Goal: Obtain resource: Download file/media

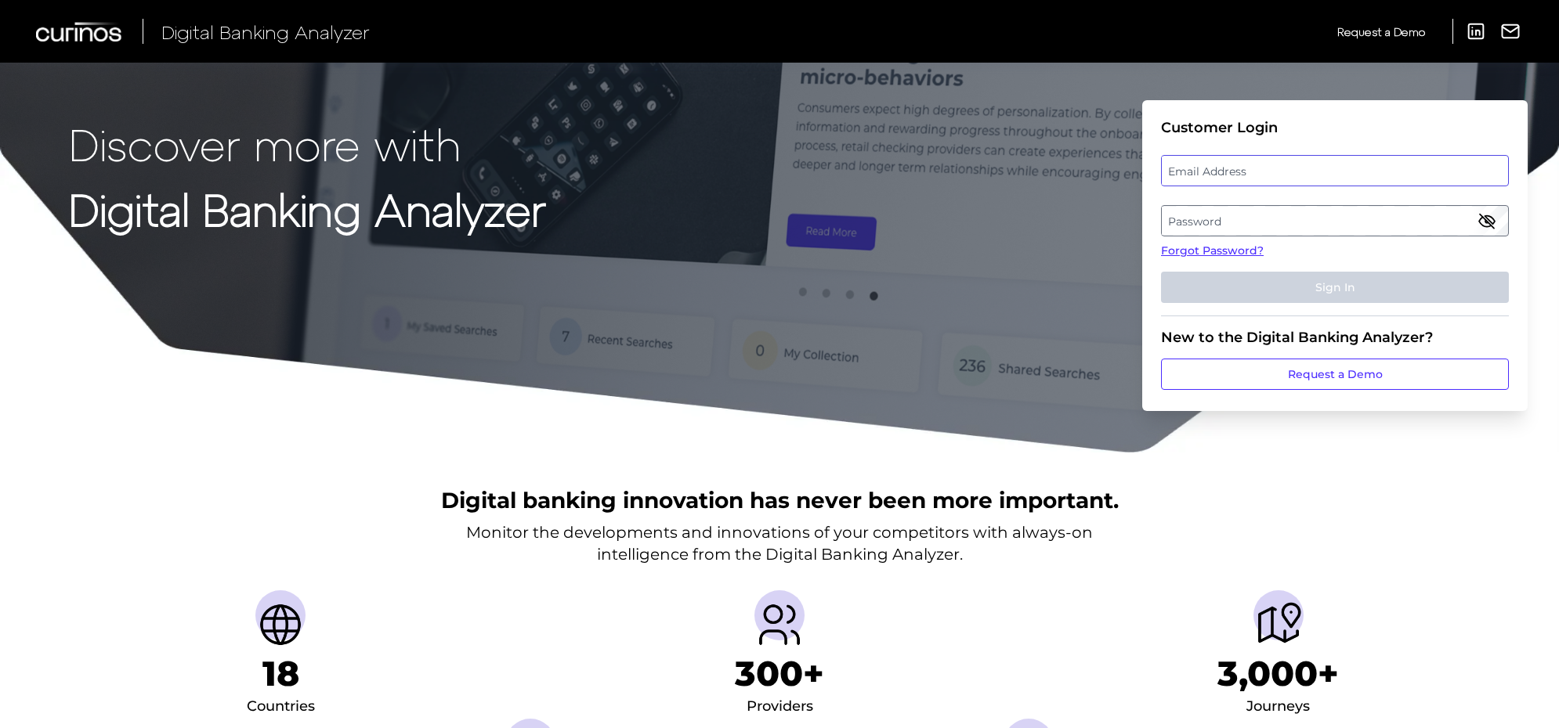
type input "[PERSON_NAME][EMAIL_ADDRESS][PERSON_NAME][DOMAIN_NAME]"
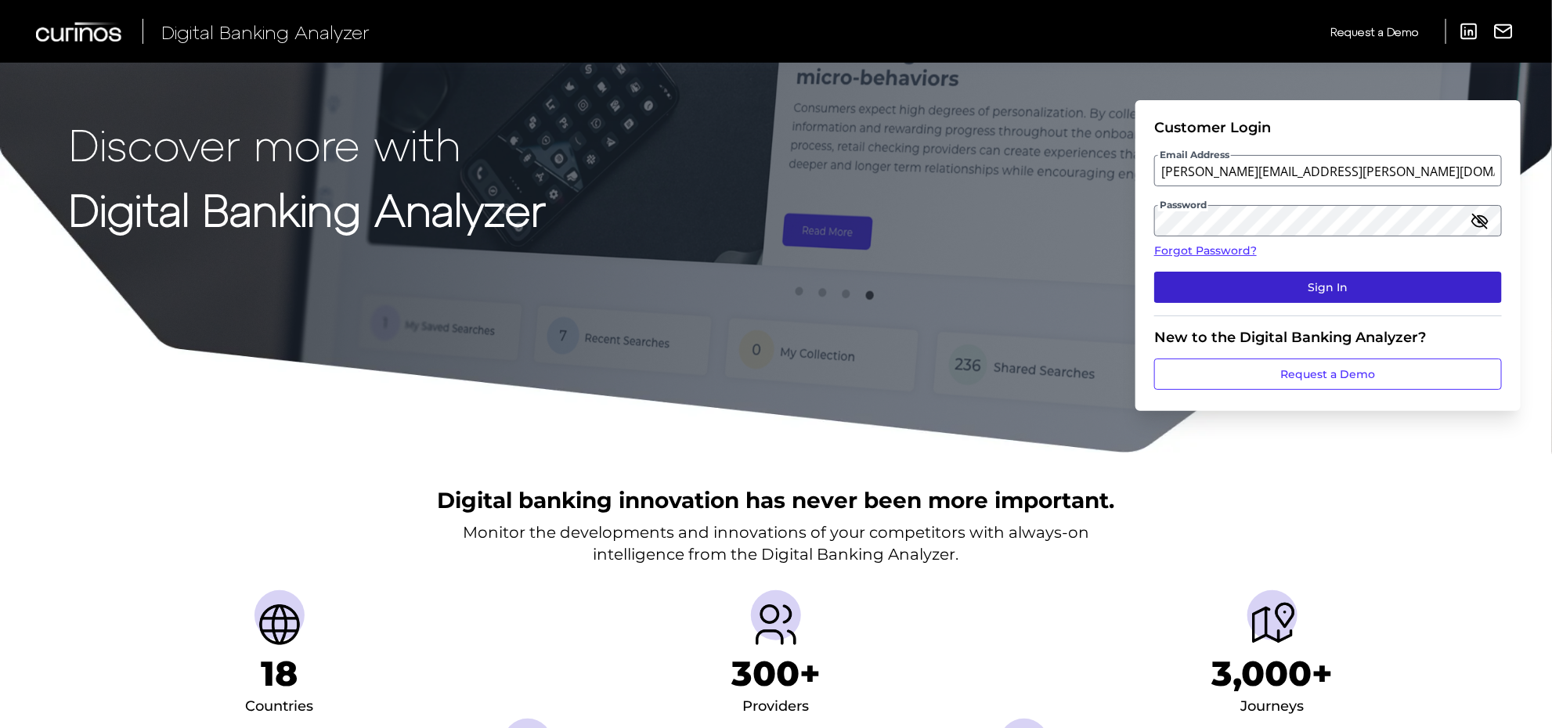
click at [1248, 299] on button "Sign In" at bounding box center [1329, 287] width 348 height 31
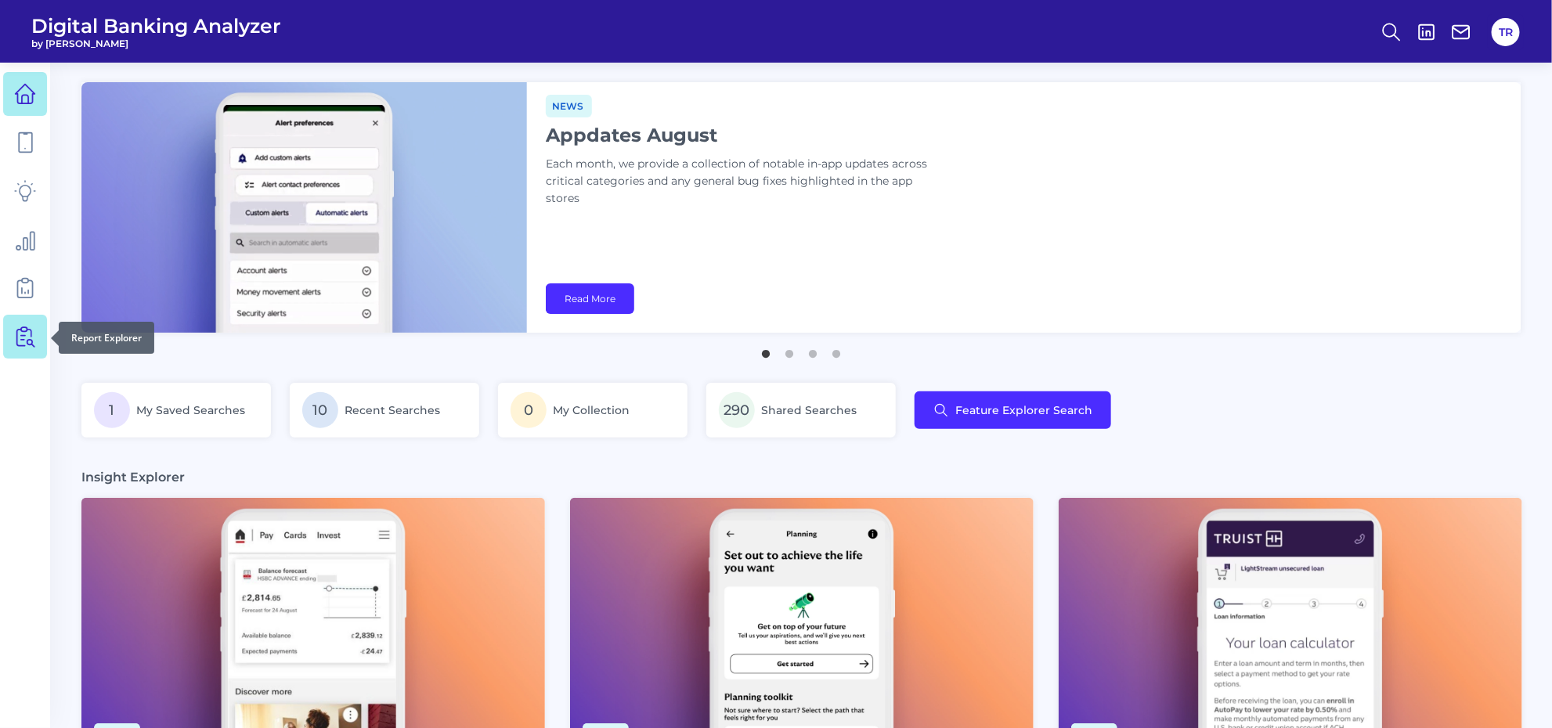
click at [5, 345] on link at bounding box center [25, 337] width 44 height 44
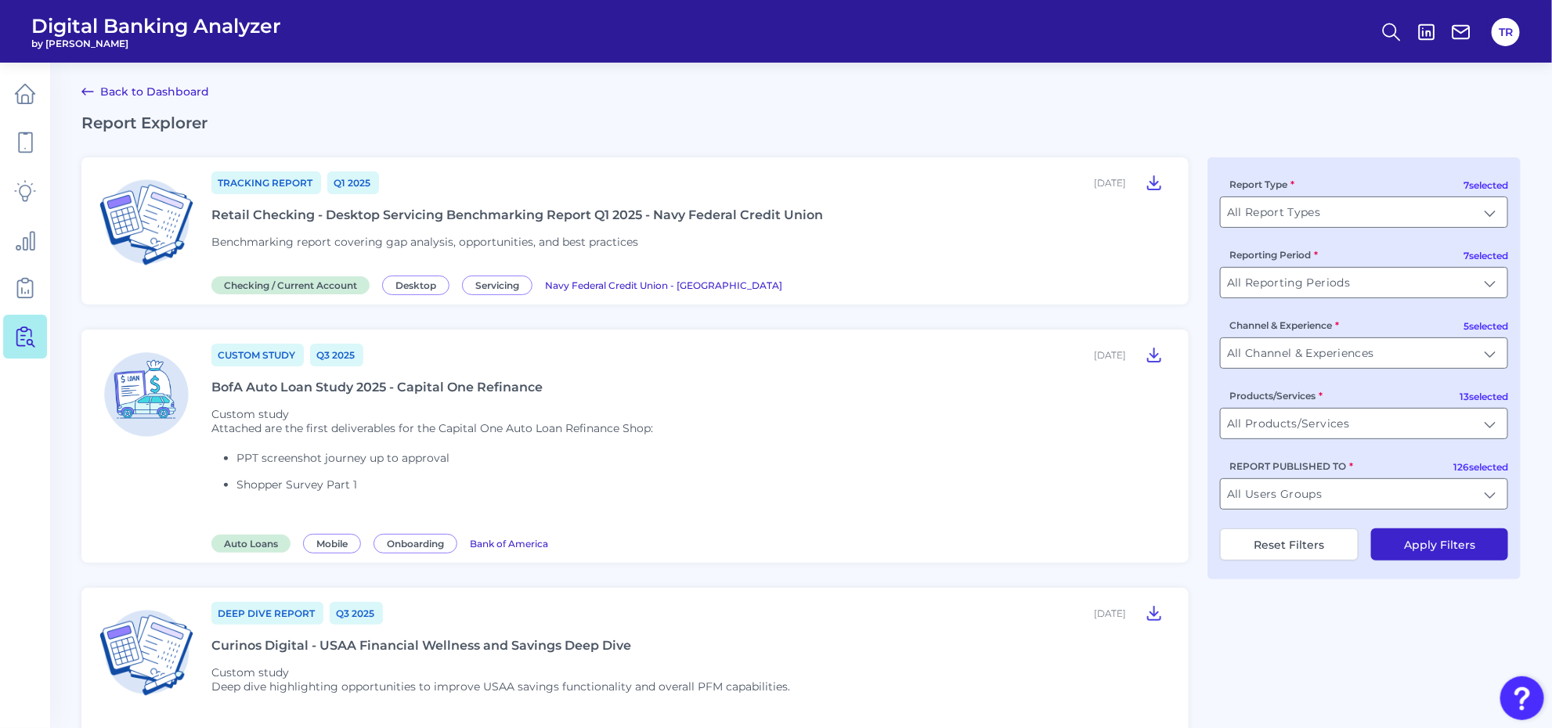
click at [597, 221] on div "Retail Checking - Desktop Servicing Benchmarking Report Q1 2025 - Navy Federal …" at bounding box center [517, 215] width 612 height 15
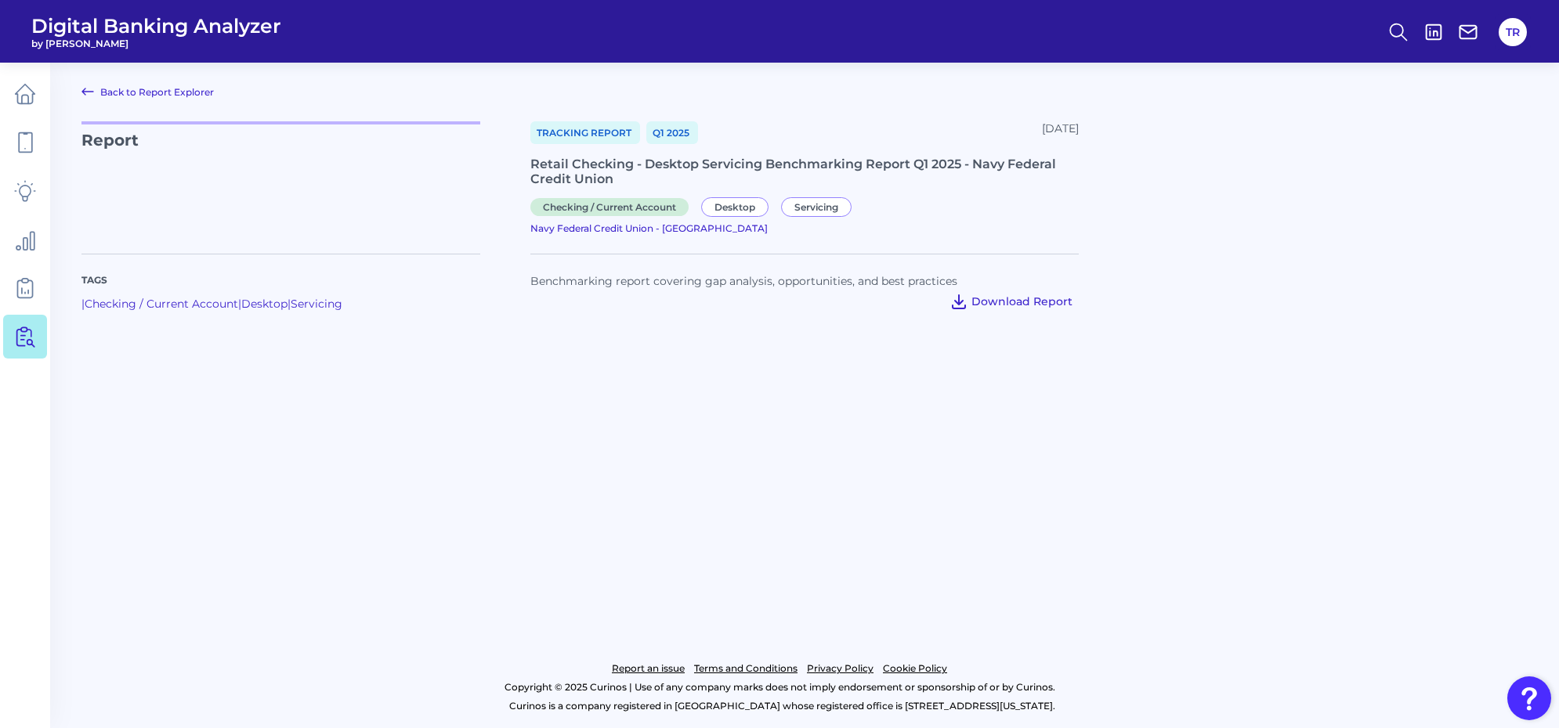
click at [1006, 295] on span "Download Report" at bounding box center [1021, 302] width 101 height 14
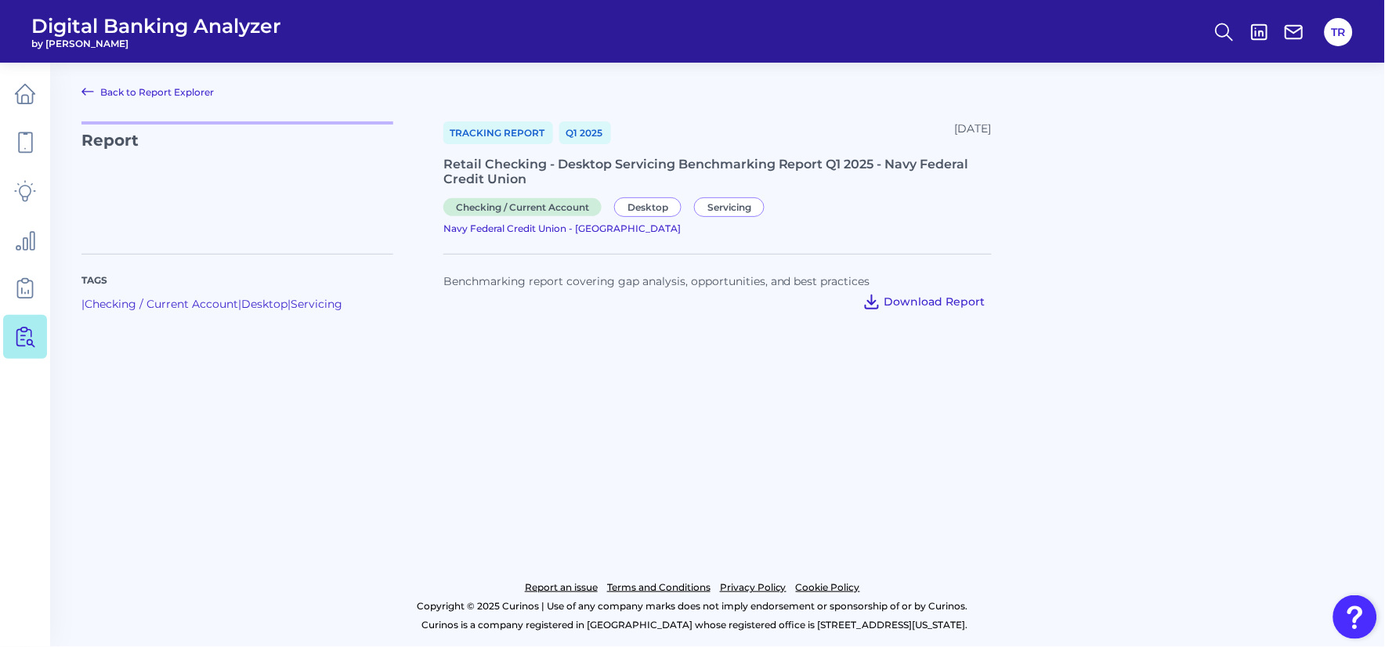
click at [911, 295] on span "Download Report" at bounding box center [934, 302] width 101 height 14
click at [632, 409] on main "Back to Report Explorer Report Tracking Report Q1 [DATE], 2025 Retail Checking …" at bounding box center [692, 323] width 1385 height 647
click at [927, 423] on main "Back to Report Explorer Report Tracking Report Q1 [DATE], 2025 Retail Checking …" at bounding box center [692, 323] width 1385 height 647
click at [1343, 38] on button "TR" at bounding box center [1338, 32] width 28 height 28
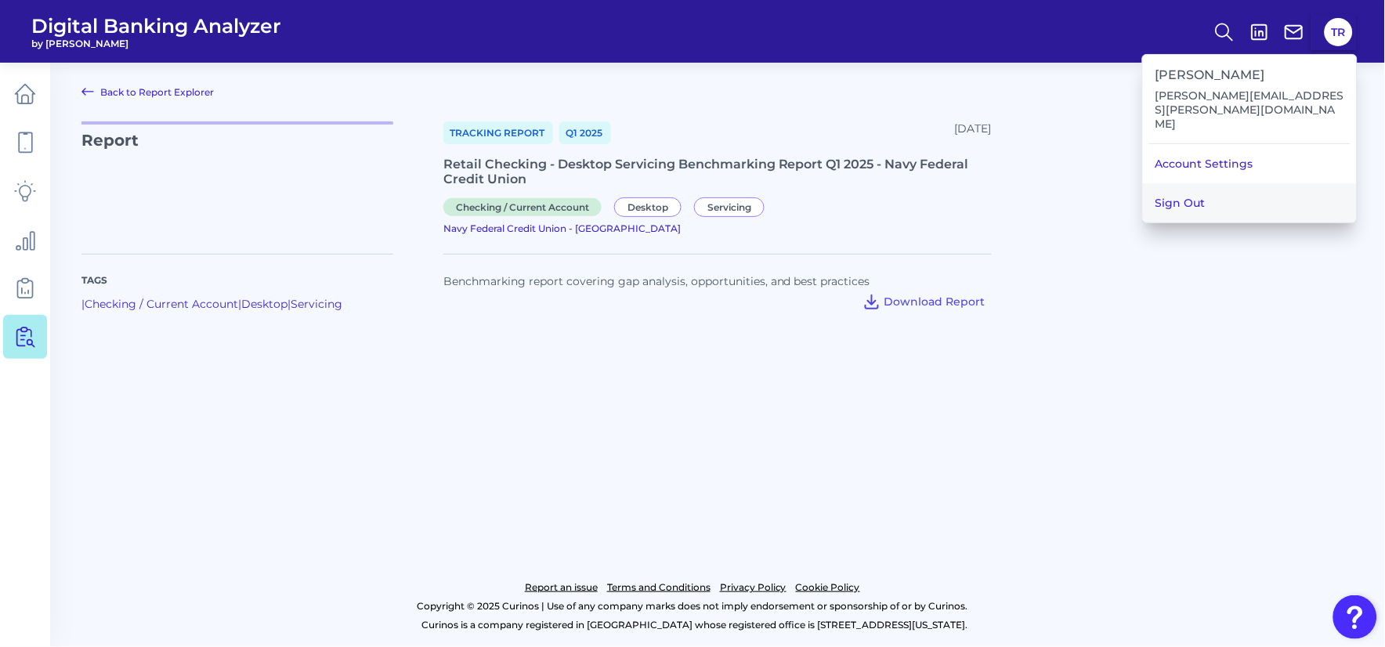
click at [1227, 183] on button "Sign Out" at bounding box center [1250, 202] width 214 height 39
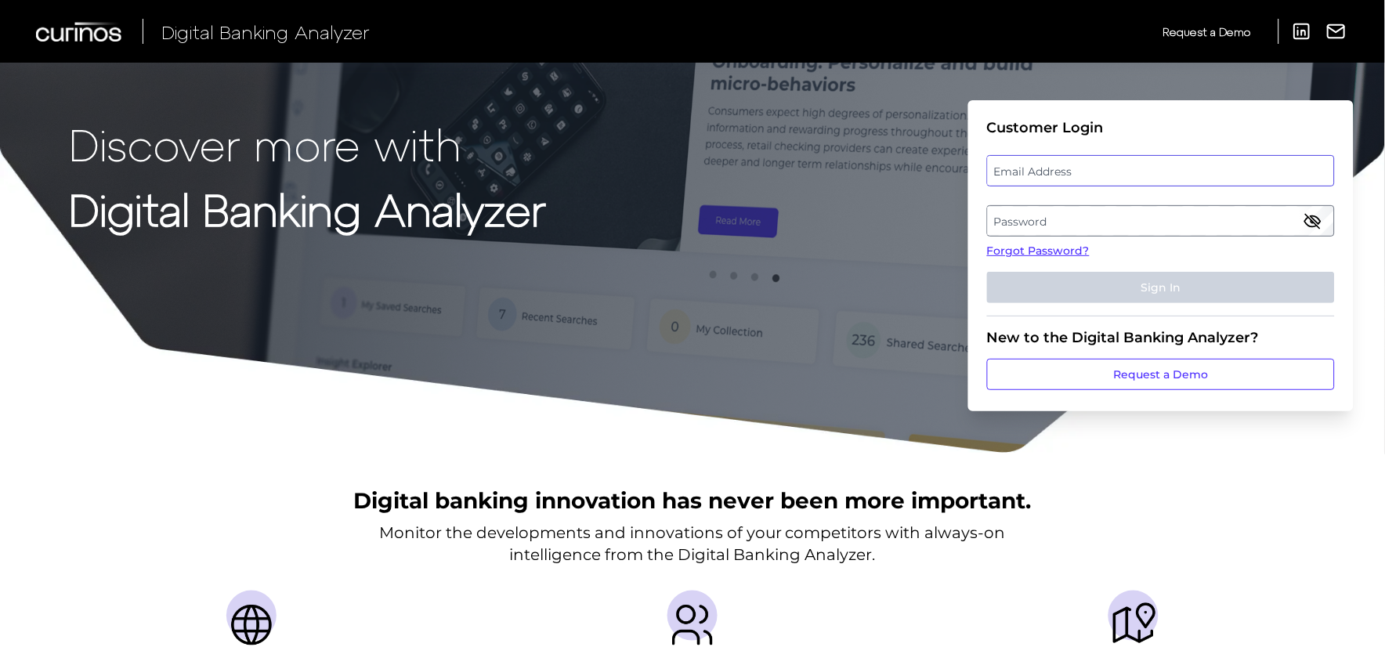
type input "[PERSON_NAME][EMAIL_ADDRESS][PERSON_NAME][DOMAIN_NAME]"
